Goal: Task Accomplishment & Management: Manage account settings

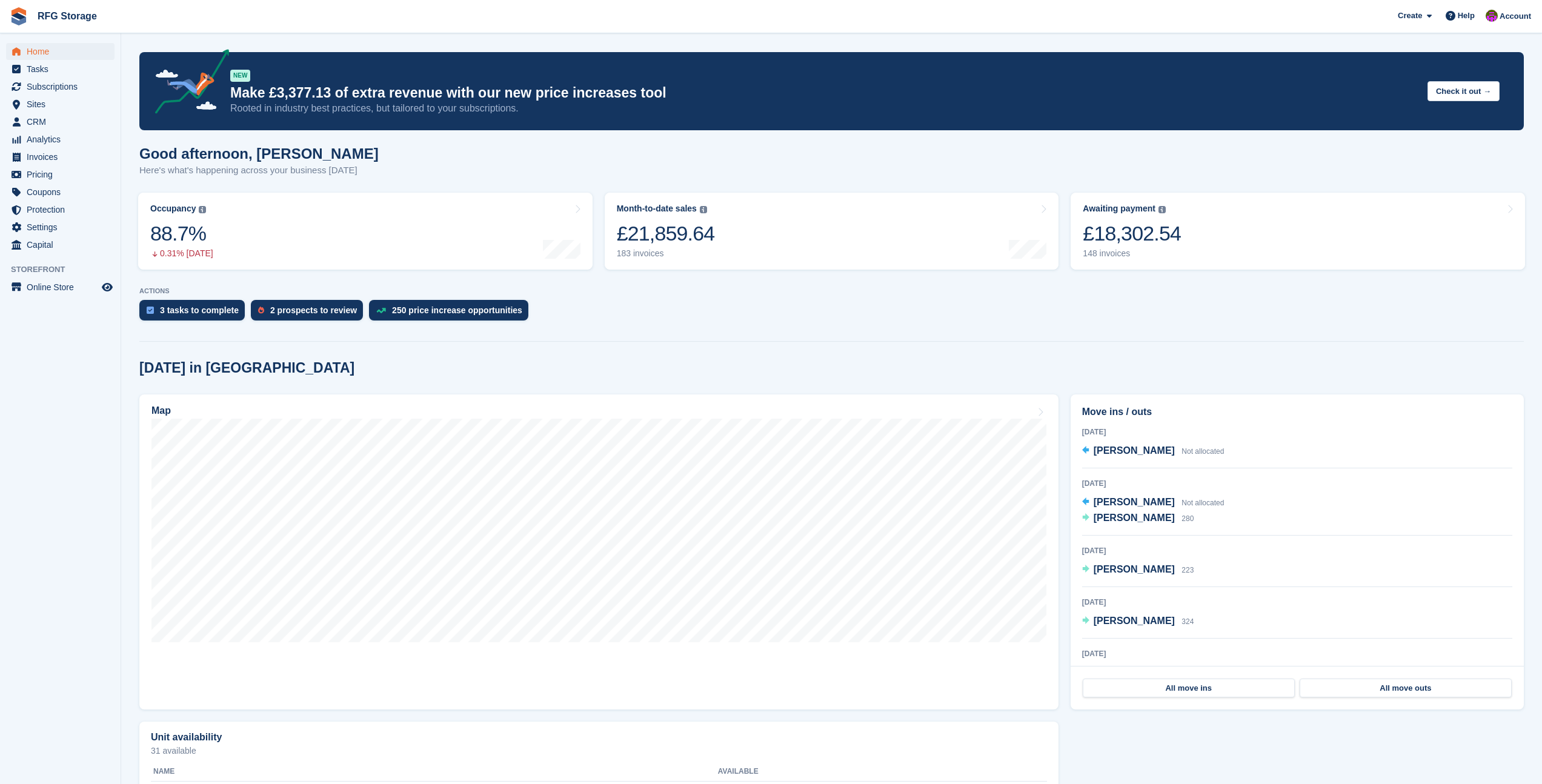
click at [26, 18] on img at bounding box center [18, 16] width 18 height 18
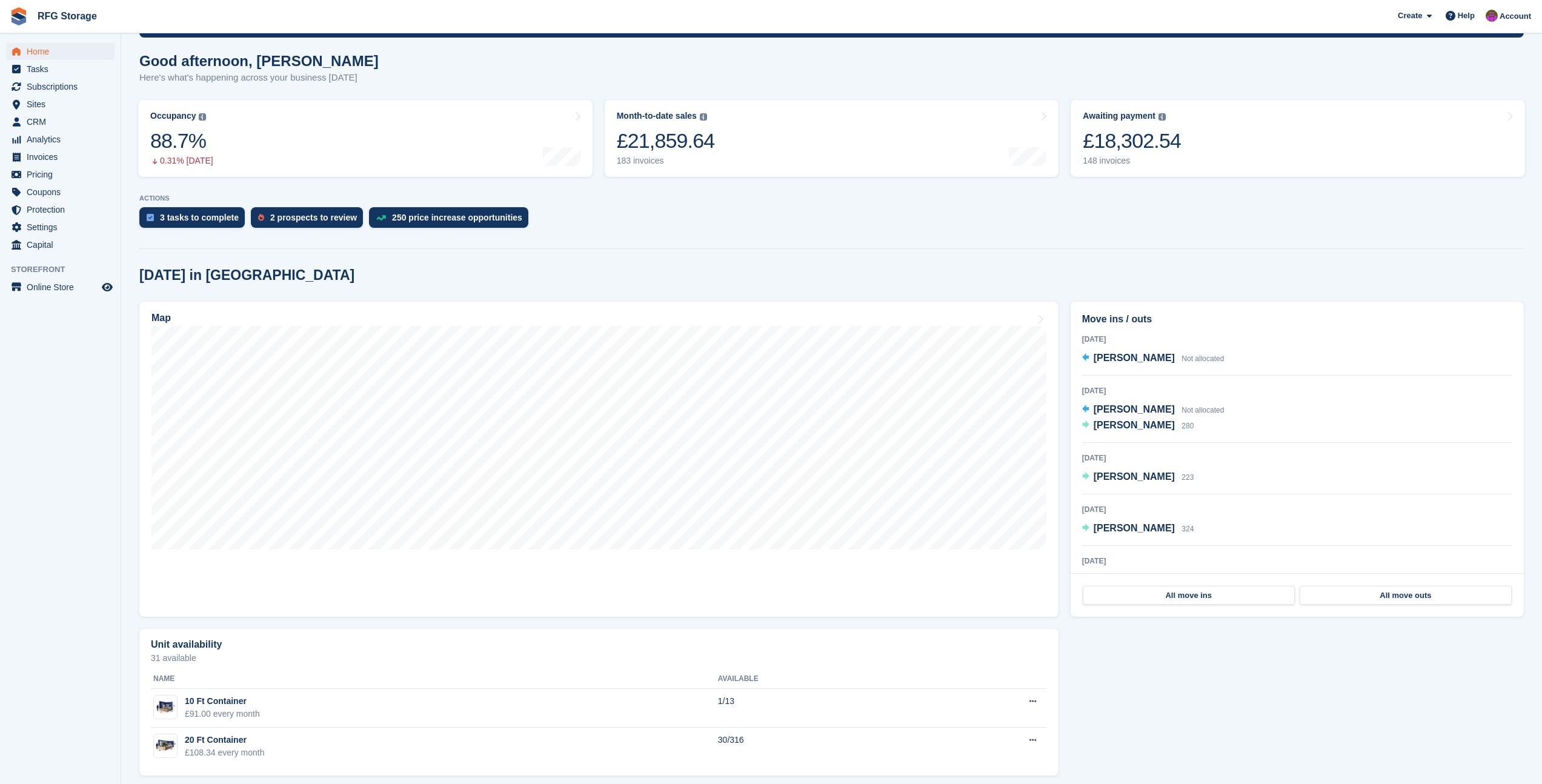
scroll to position [102, 0]
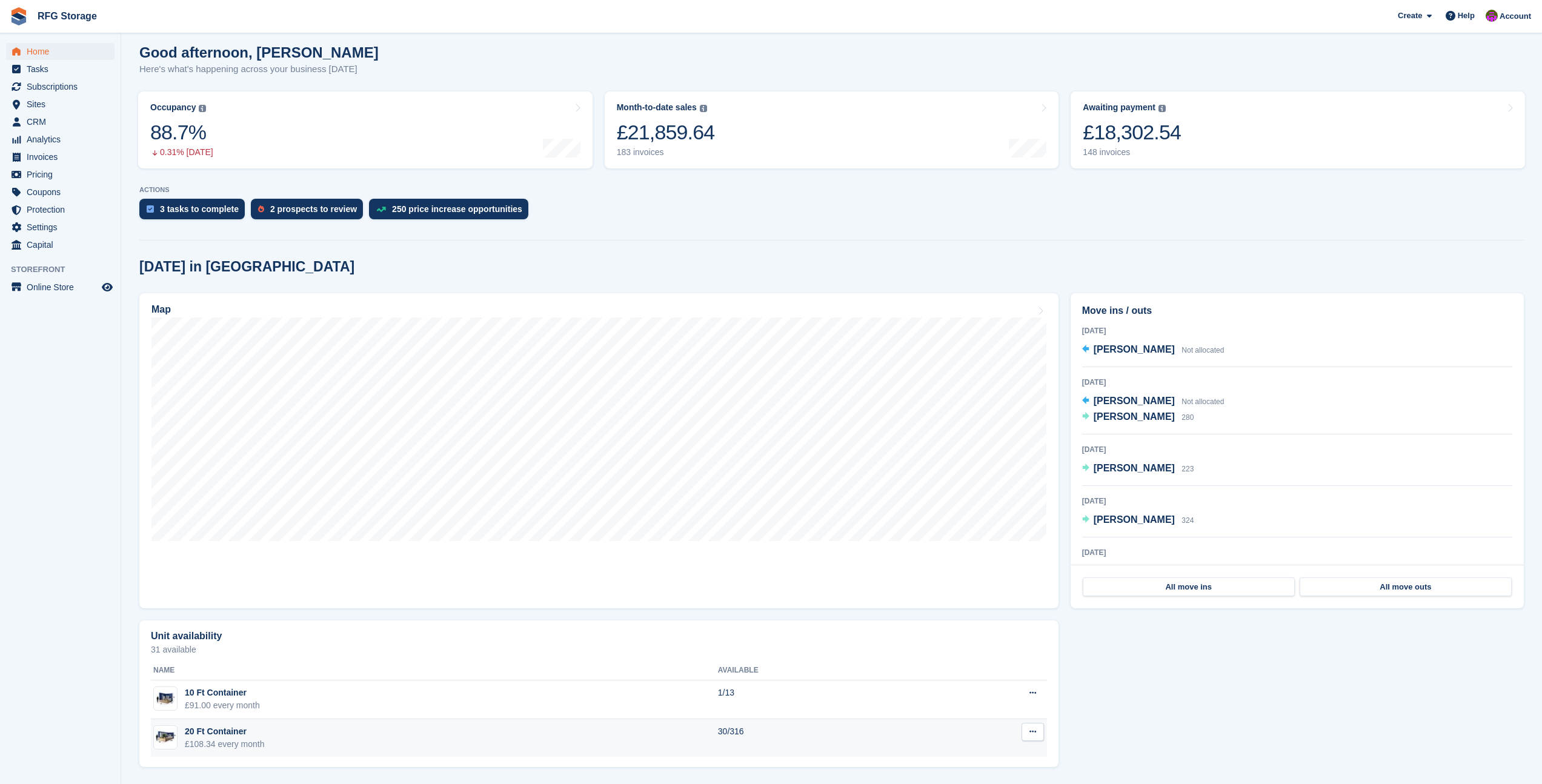
click at [254, 742] on div "£108.34 every month" at bounding box center [225, 743] width 80 height 13
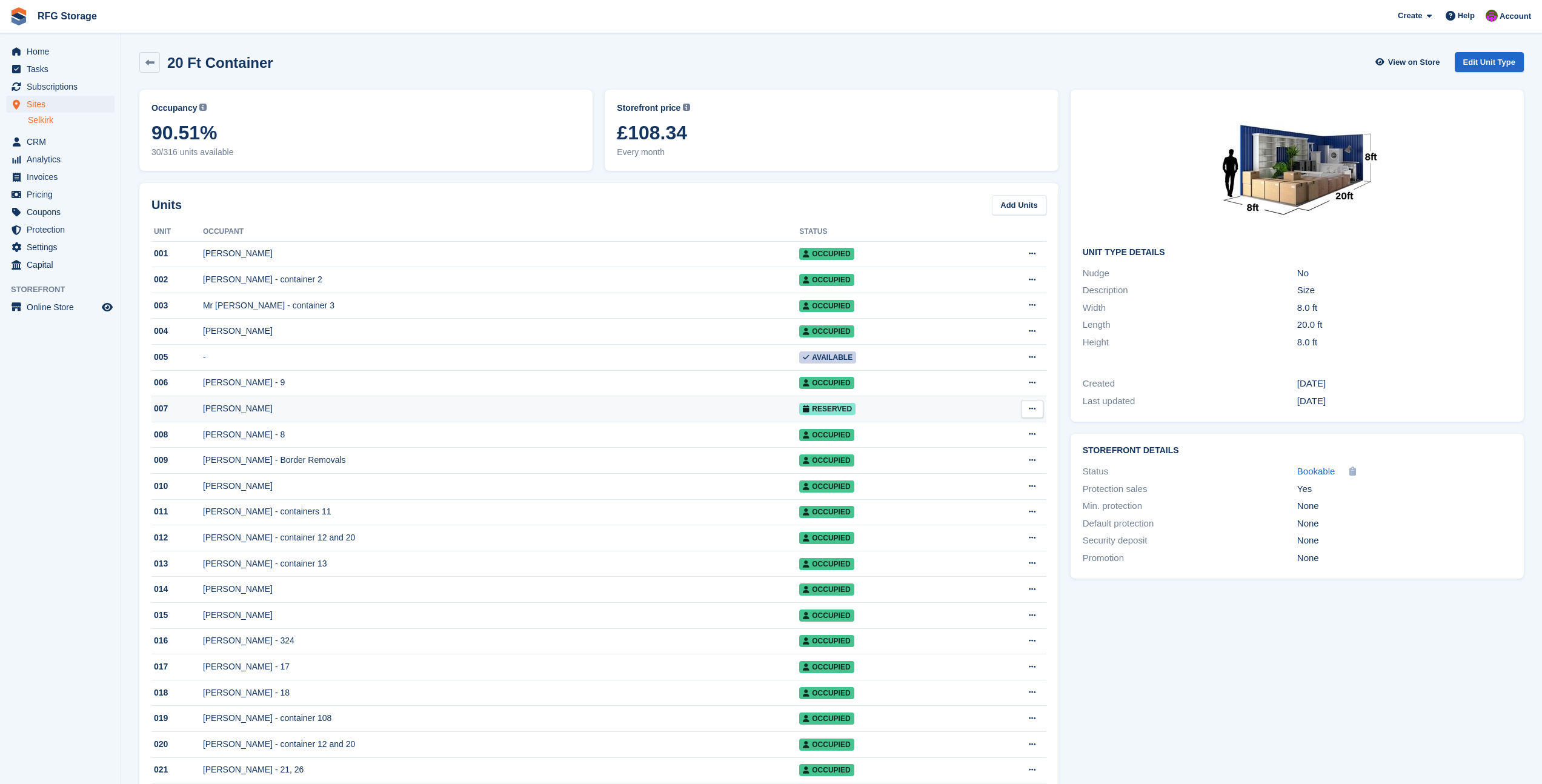
click at [275, 411] on div "[PERSON_NAME]" at bounding box center [501, 408] width 596 height 13
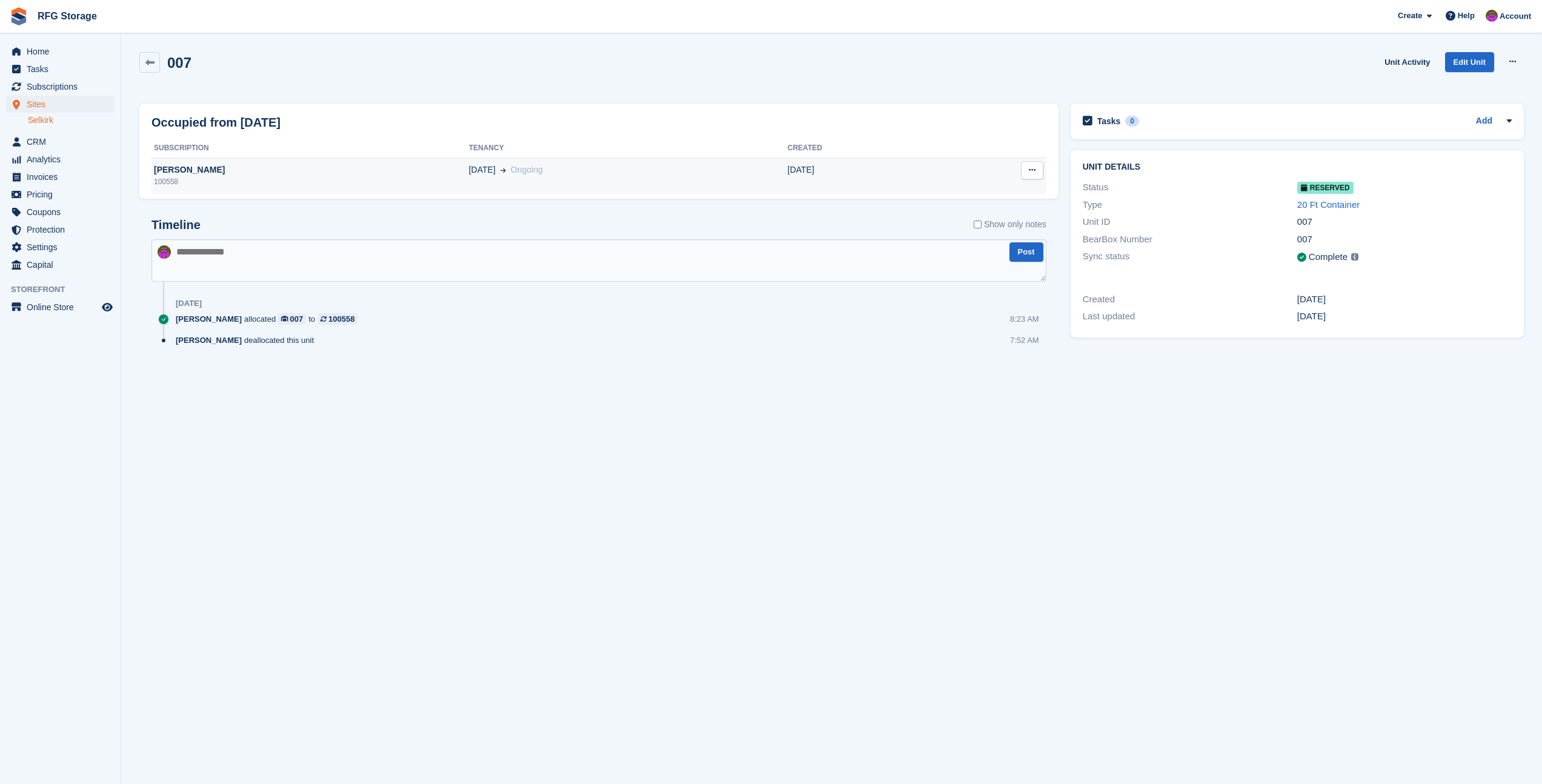
click at [193, 176] on div "100558" at bounding box center [310, 182] width 317 height 11
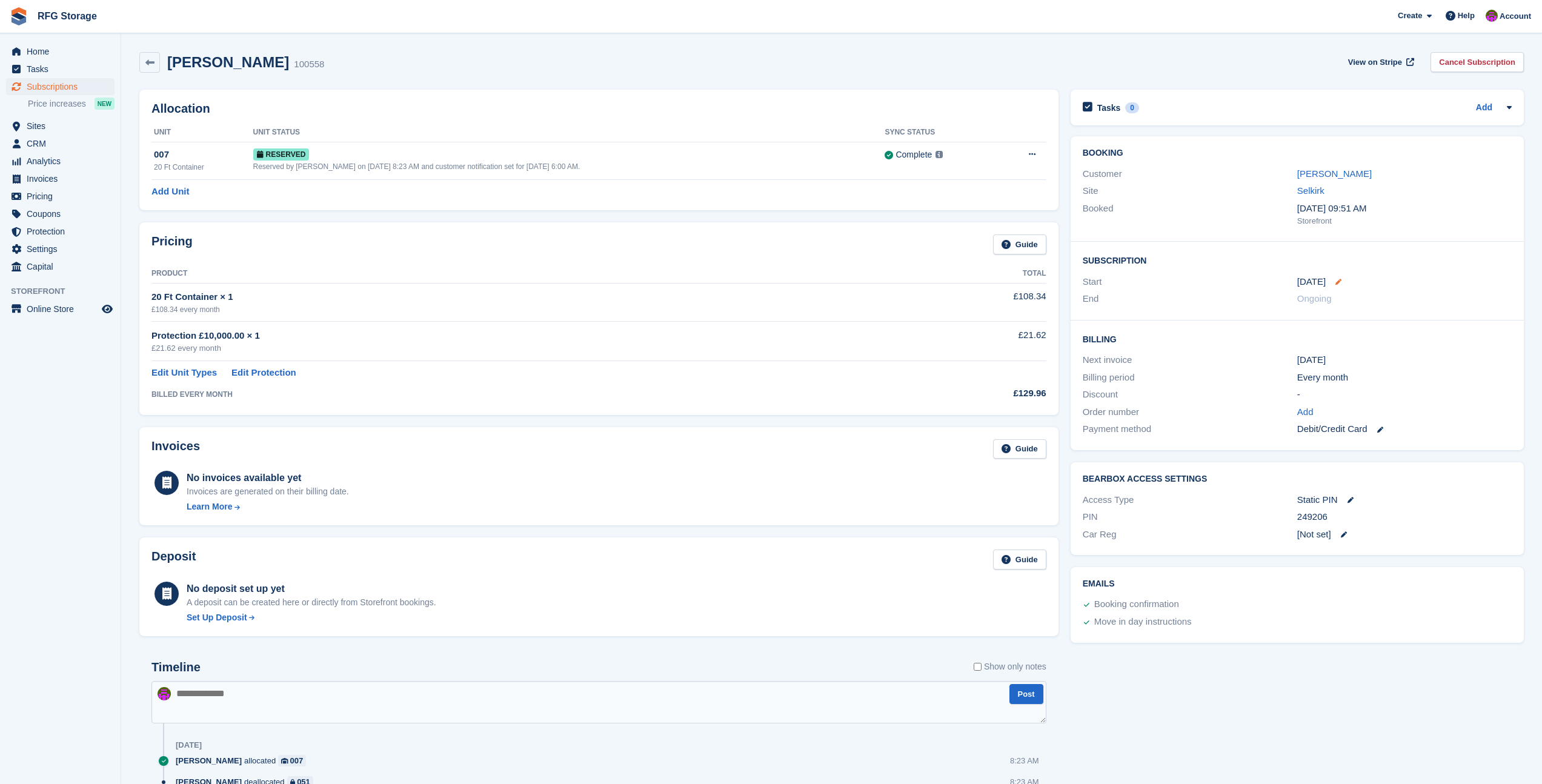
click at [1335, 281] on icon at bounding box center [1337, 281] width 6 height 6
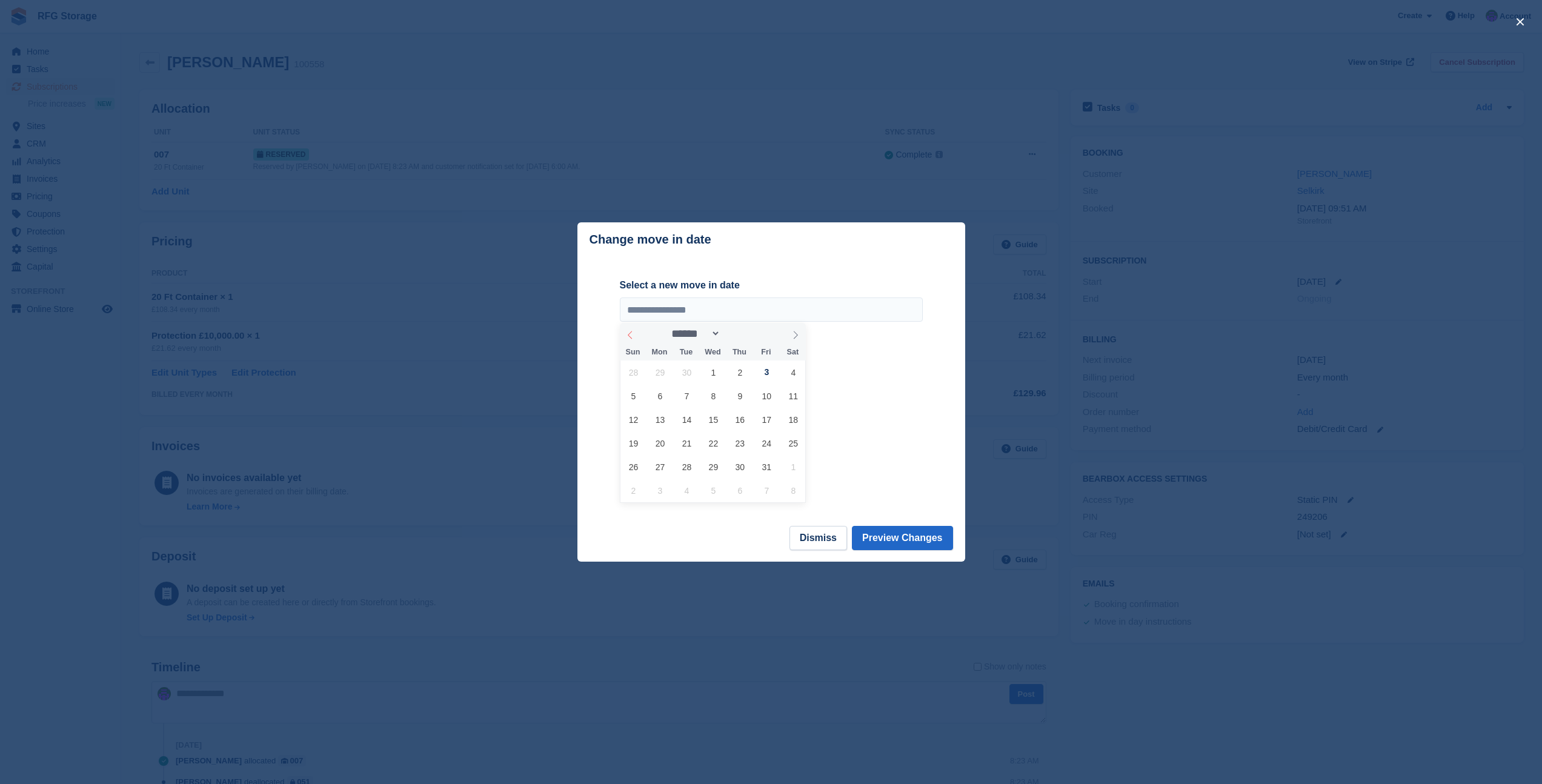
click at [634, 329] on span at bounding box center [630, 333] width 20 height 20
select select "*"
click at [710, 448] on span "20" at bounding box center [714, 443] width 24 height 24
type input "**********"
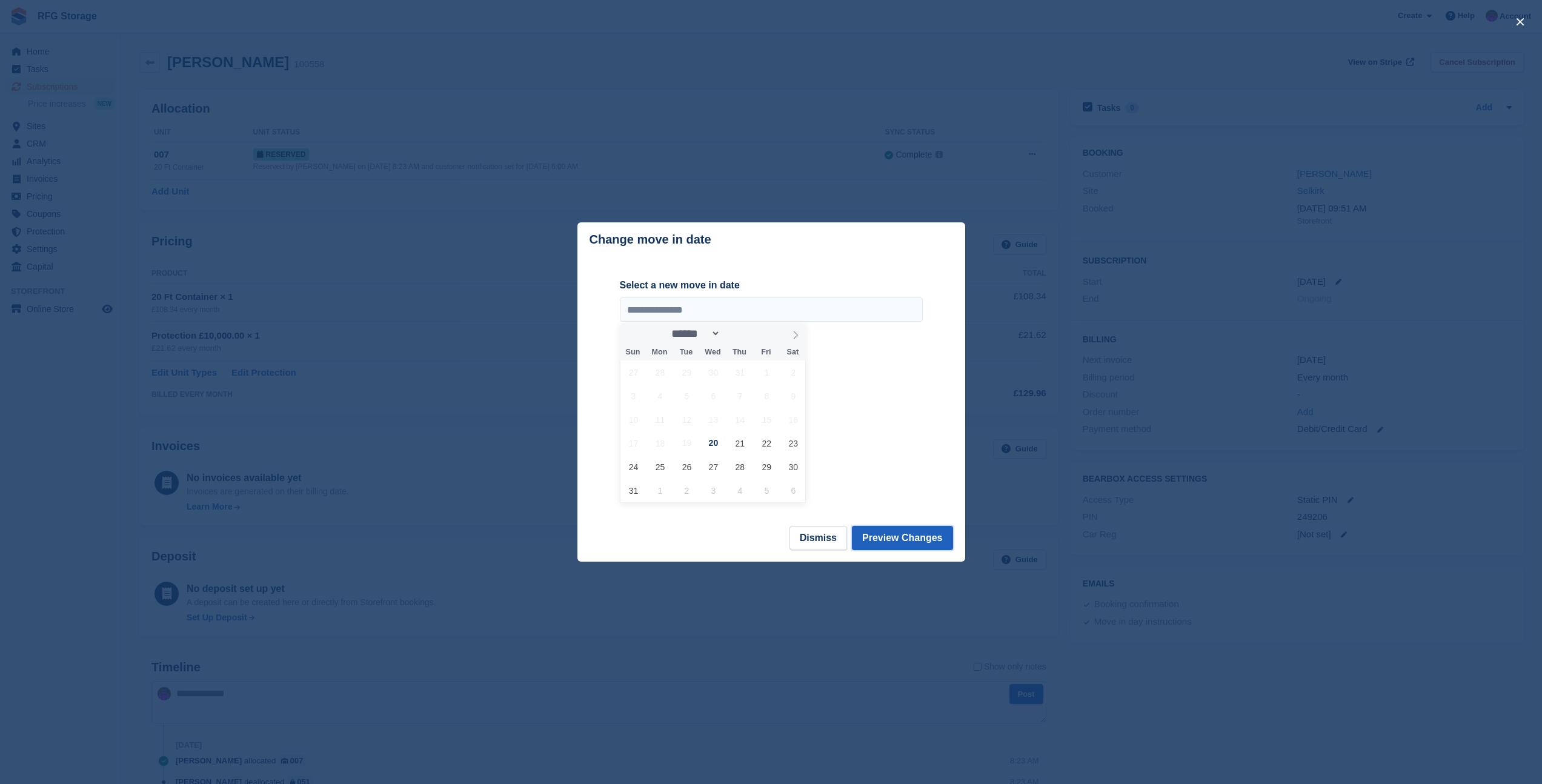
click at [907, 540] on button "Preview Changes" at bounding box center [902, 538] width 101 height 25
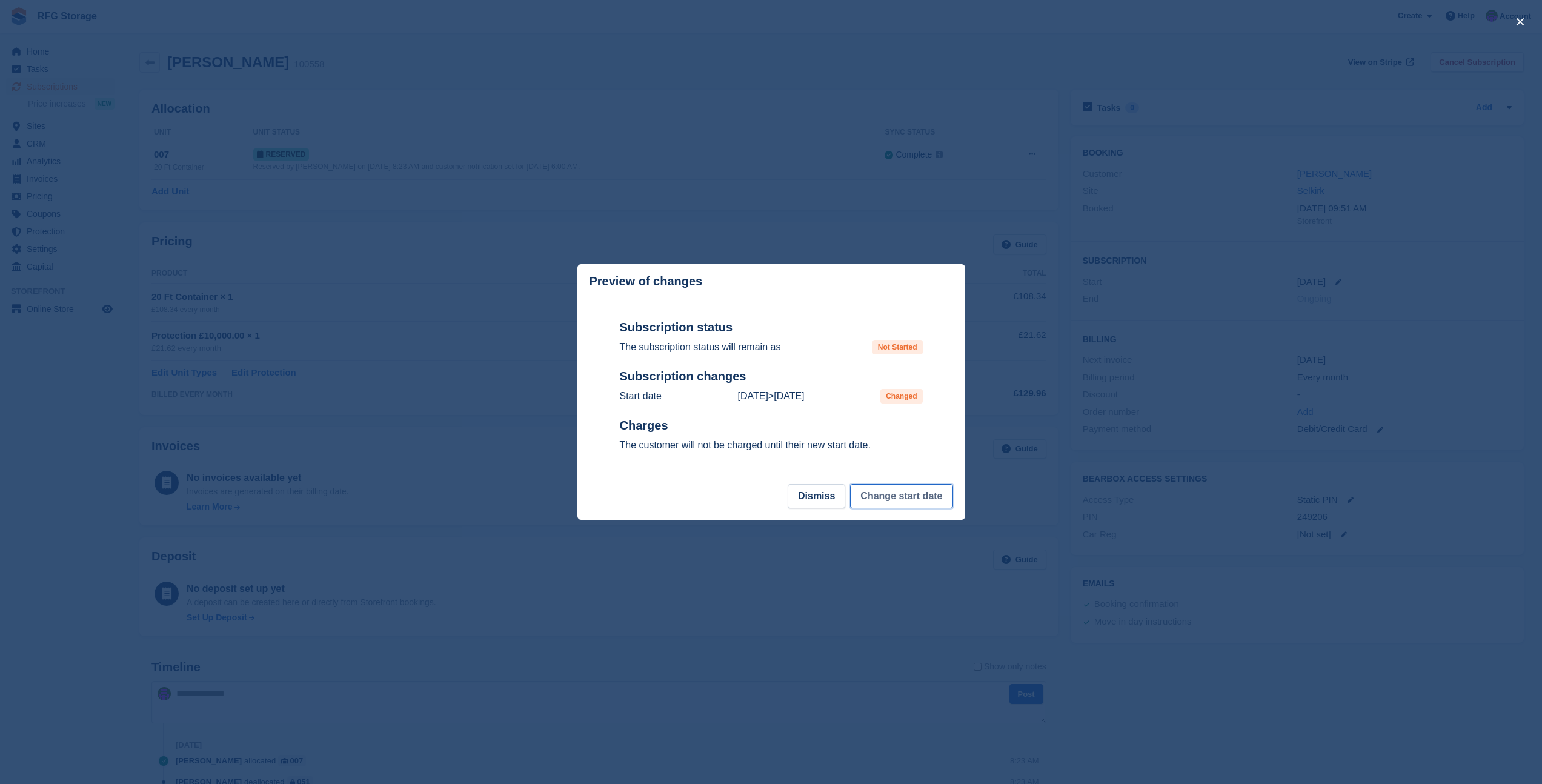
click at [910, 490] on button "Change start date" at bounding box center [900, 496] width 103 height 25
